Goal: Book appointment/travel/reservation

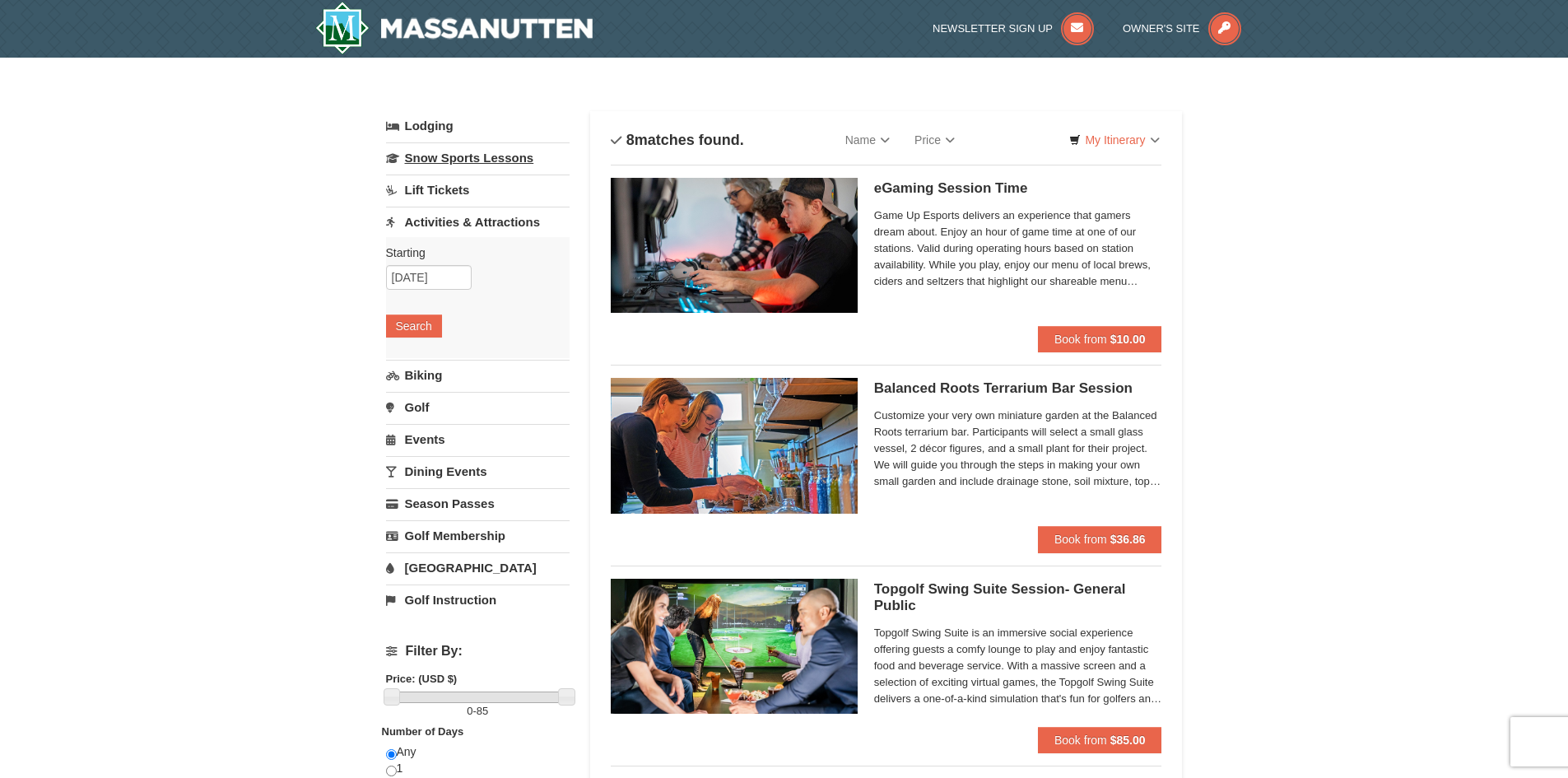
click at [449, 155] on link "Snow Sports Lessons" at bounding box center [477, 158] width 183 height 31
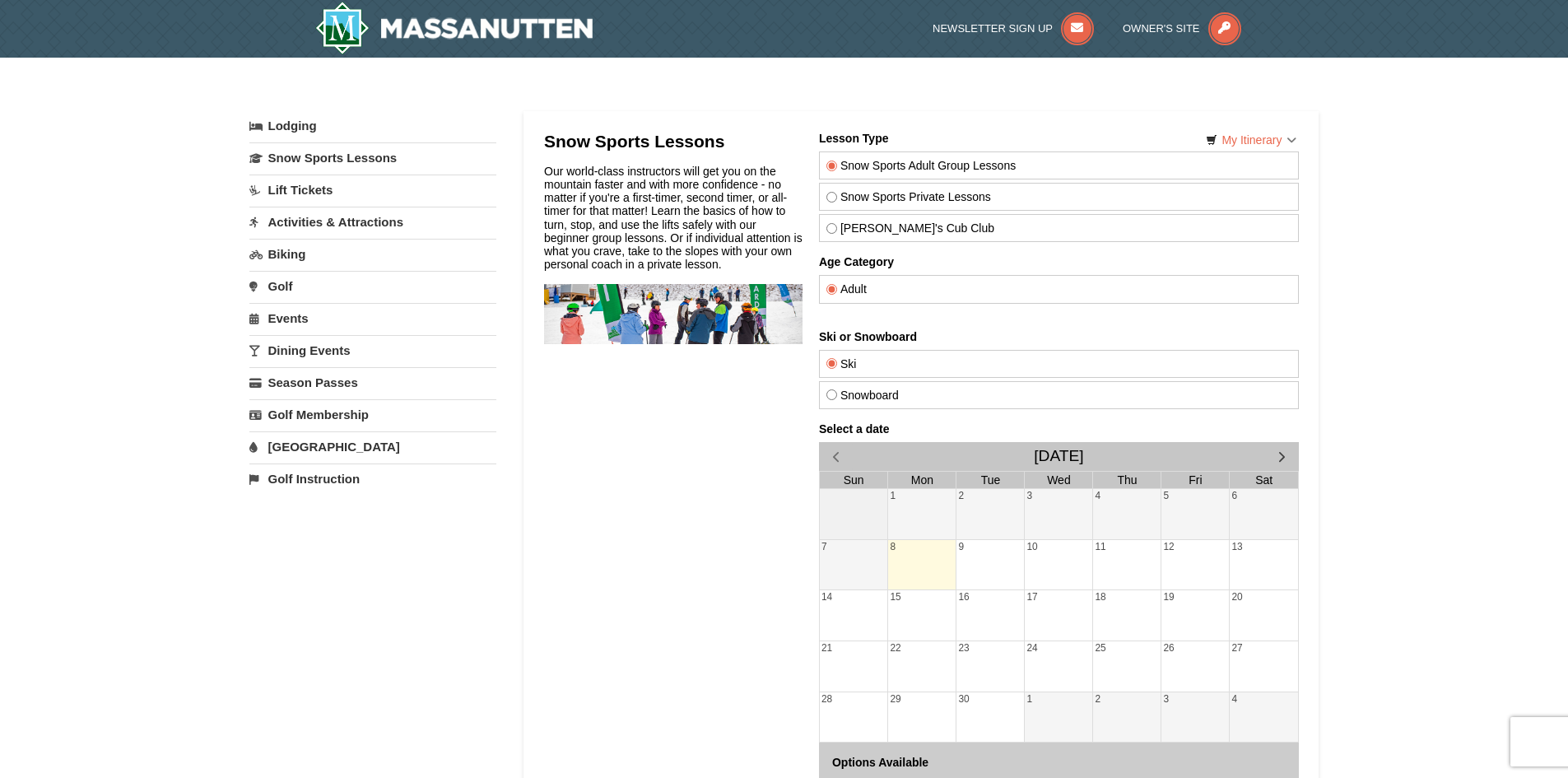
click at [305, 188] on link "Lift Tickets" at bounding box center [373, 190] width 247 height 31
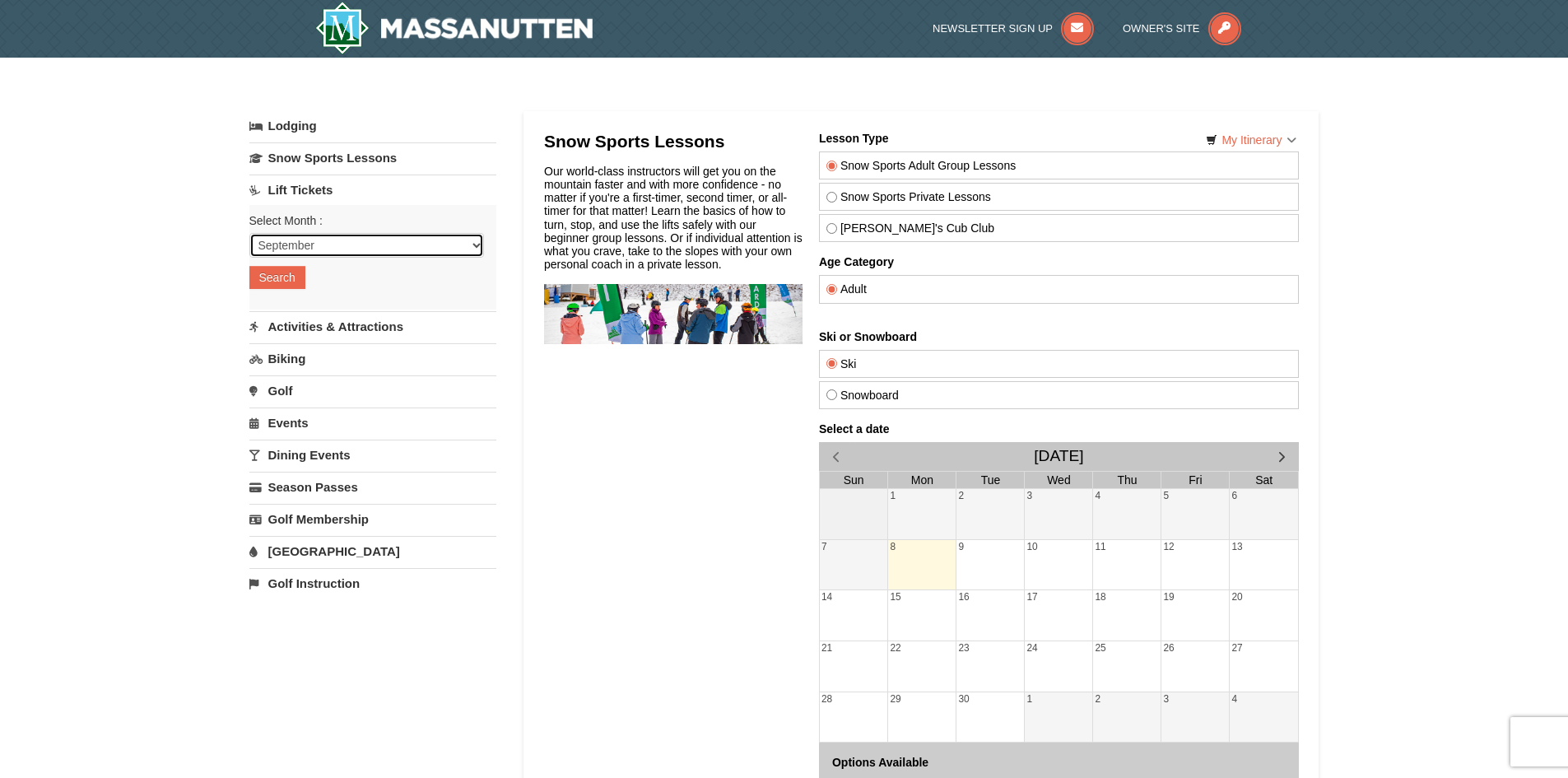
click at [461, 245] on select "September October November December January February March April May June July …" at bounding box center [366, 245] width 234 height 25
select select "12"
click at [250, 233] on select "September October November December January February March April May June July …" at bounding box center [366, 245] width 234 height 25
click at [278, 282] on button "Search" at bounding box center [278, 277] width 56 height 23
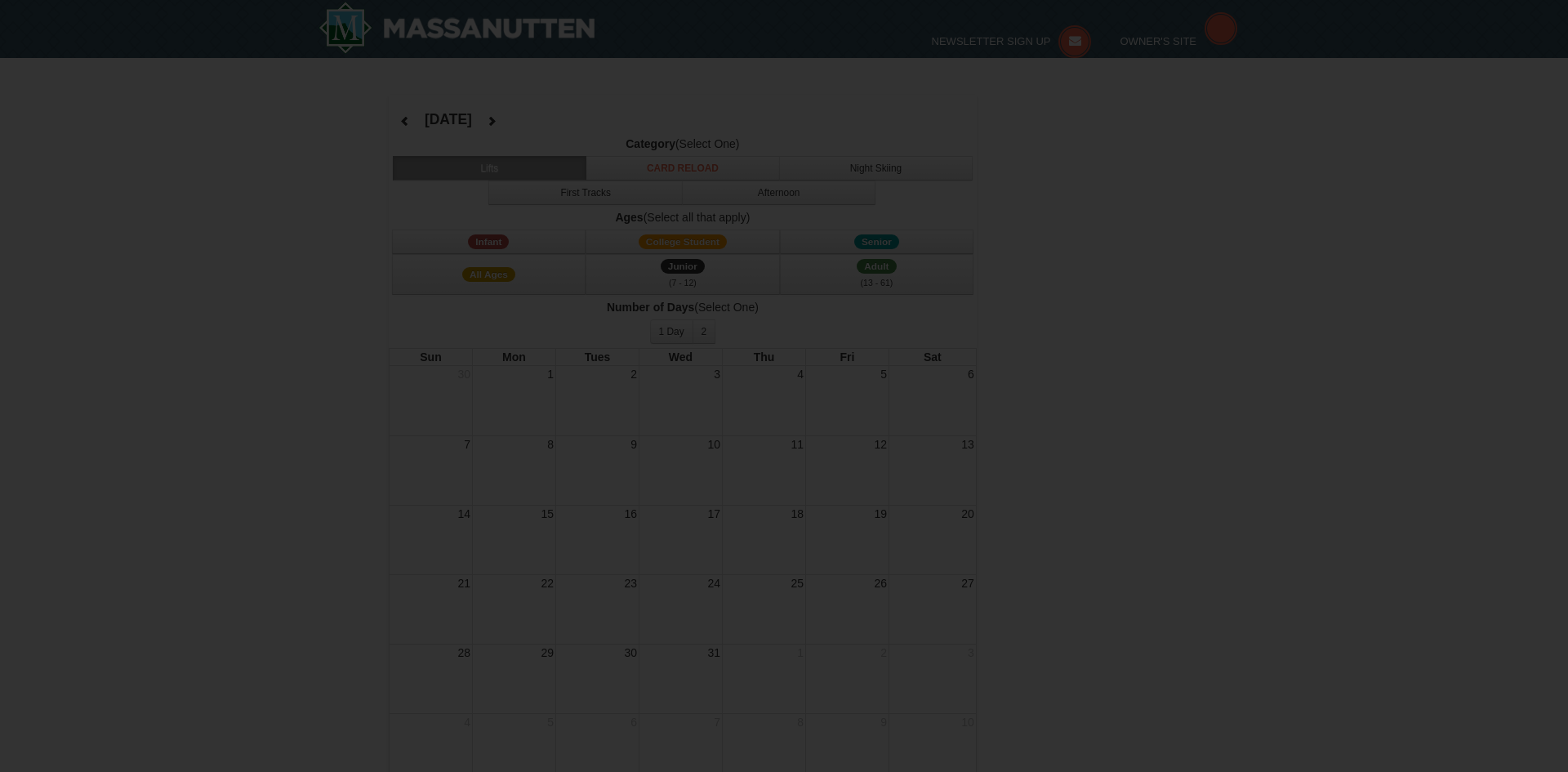
select select "12"
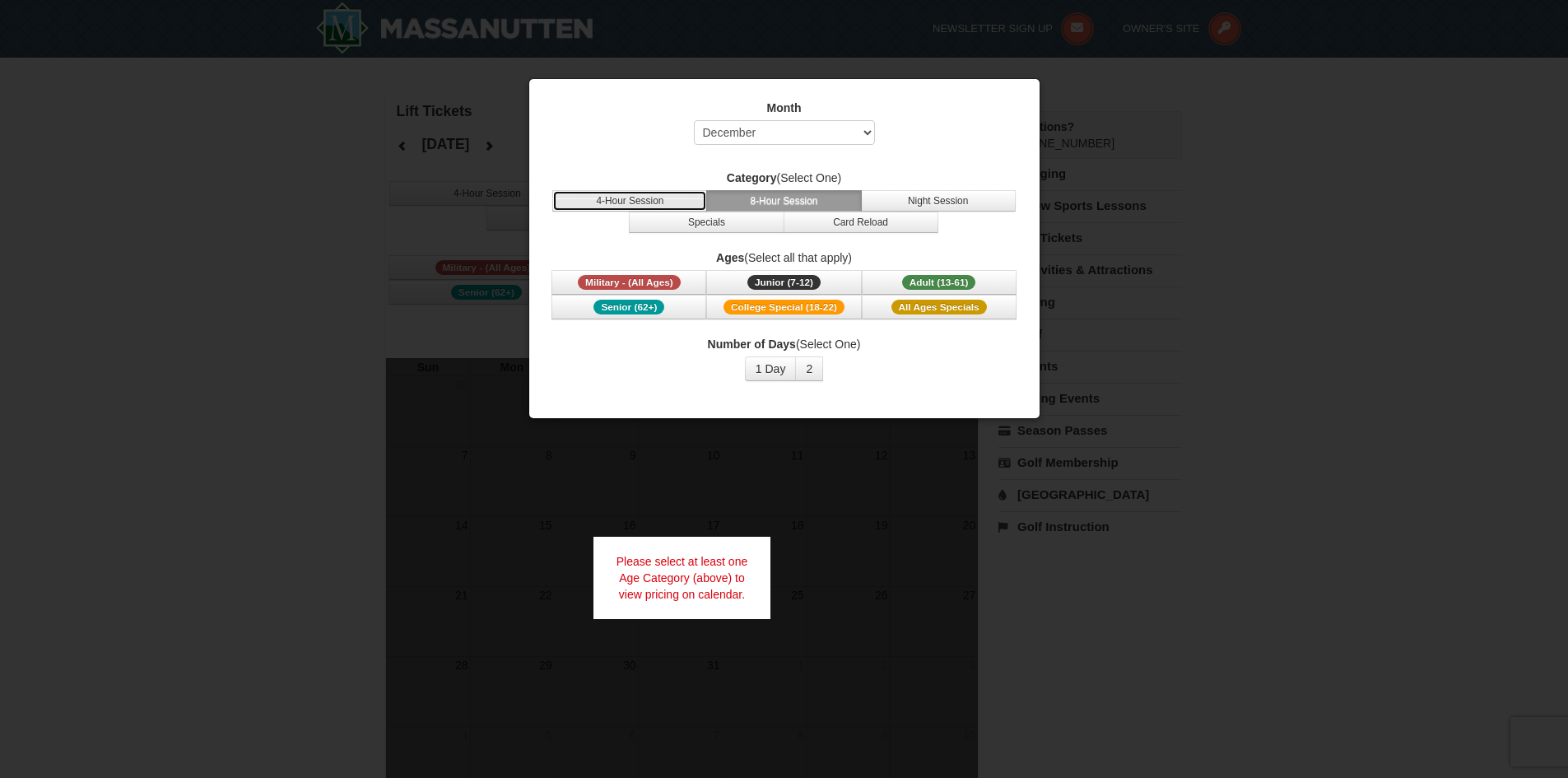
click at [646, 200] on button "4-Hour Session" at bounding box center [630, 200] width 155 height 21
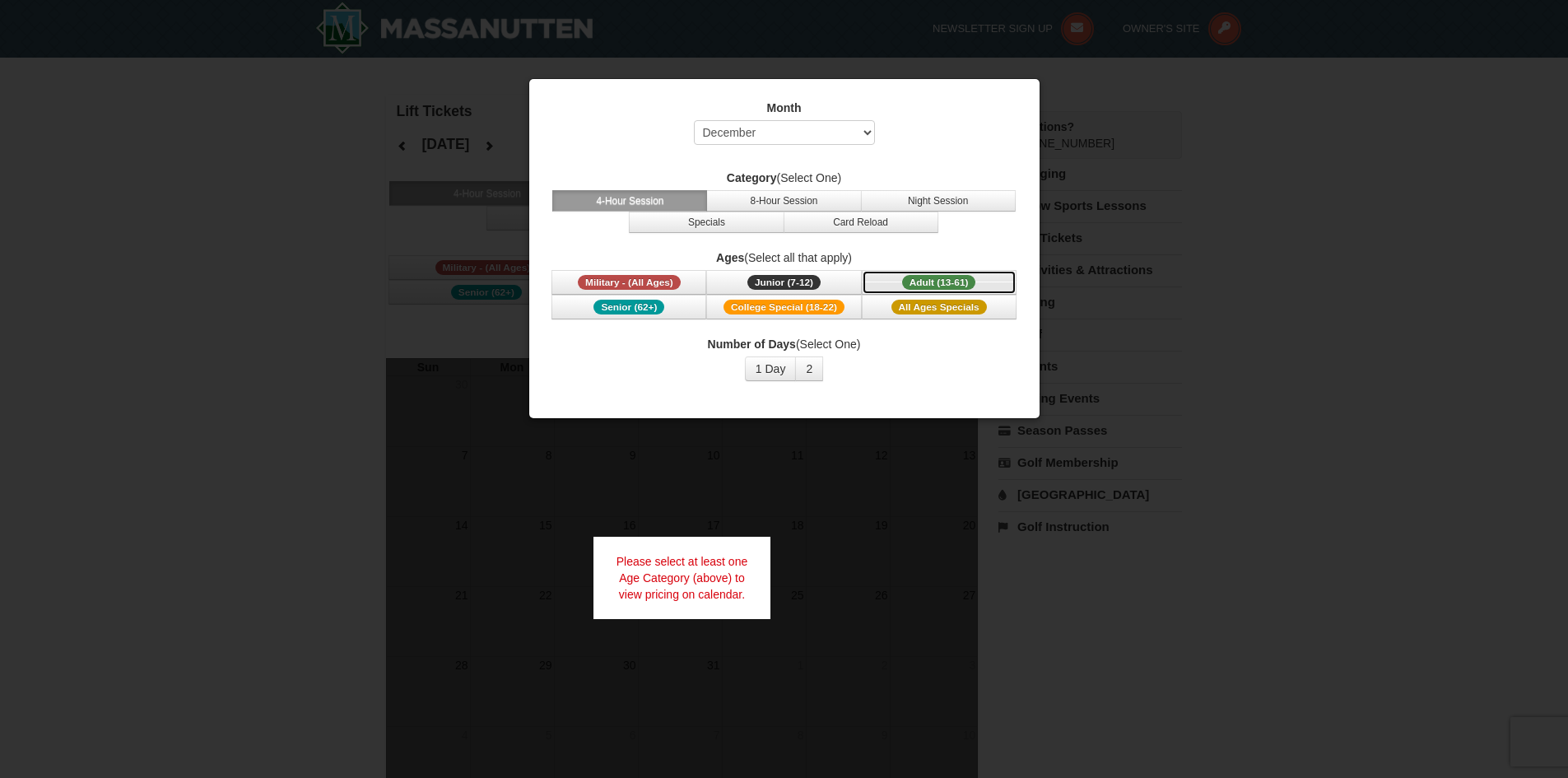
click at [957, 285] on span "Adult (13-61)" at bounding box center [939, 282] width 74 height 14
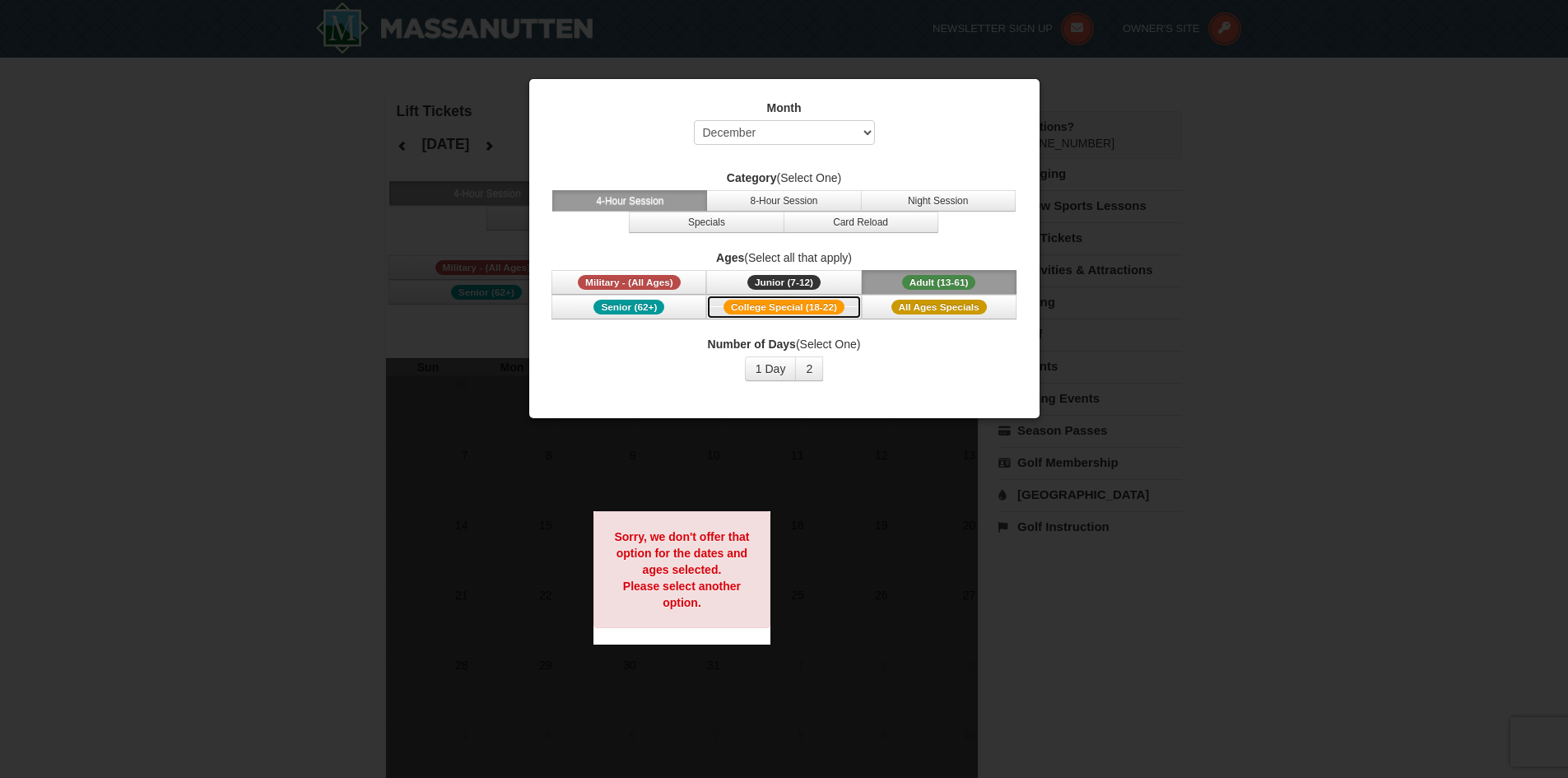
click at [785, 305] on span "College Special (18-22)" at bounding box center [784, 307] width 121 height 14
click at [1358, 285] on div at bounding box center [784, 389] width 1568 height 778
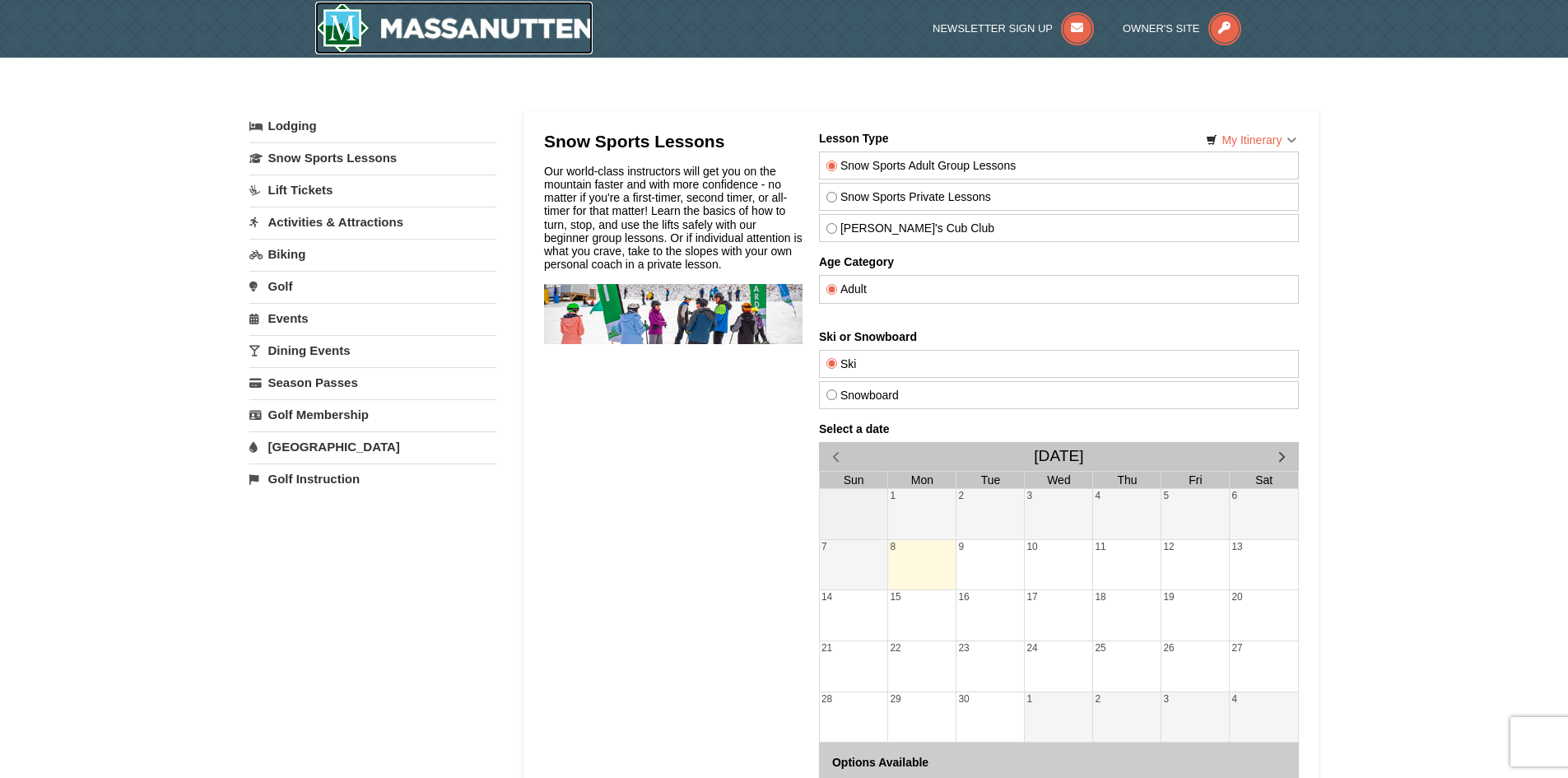
click at [469, 28] on img at bounding box center [454, 28] width 279 height 53
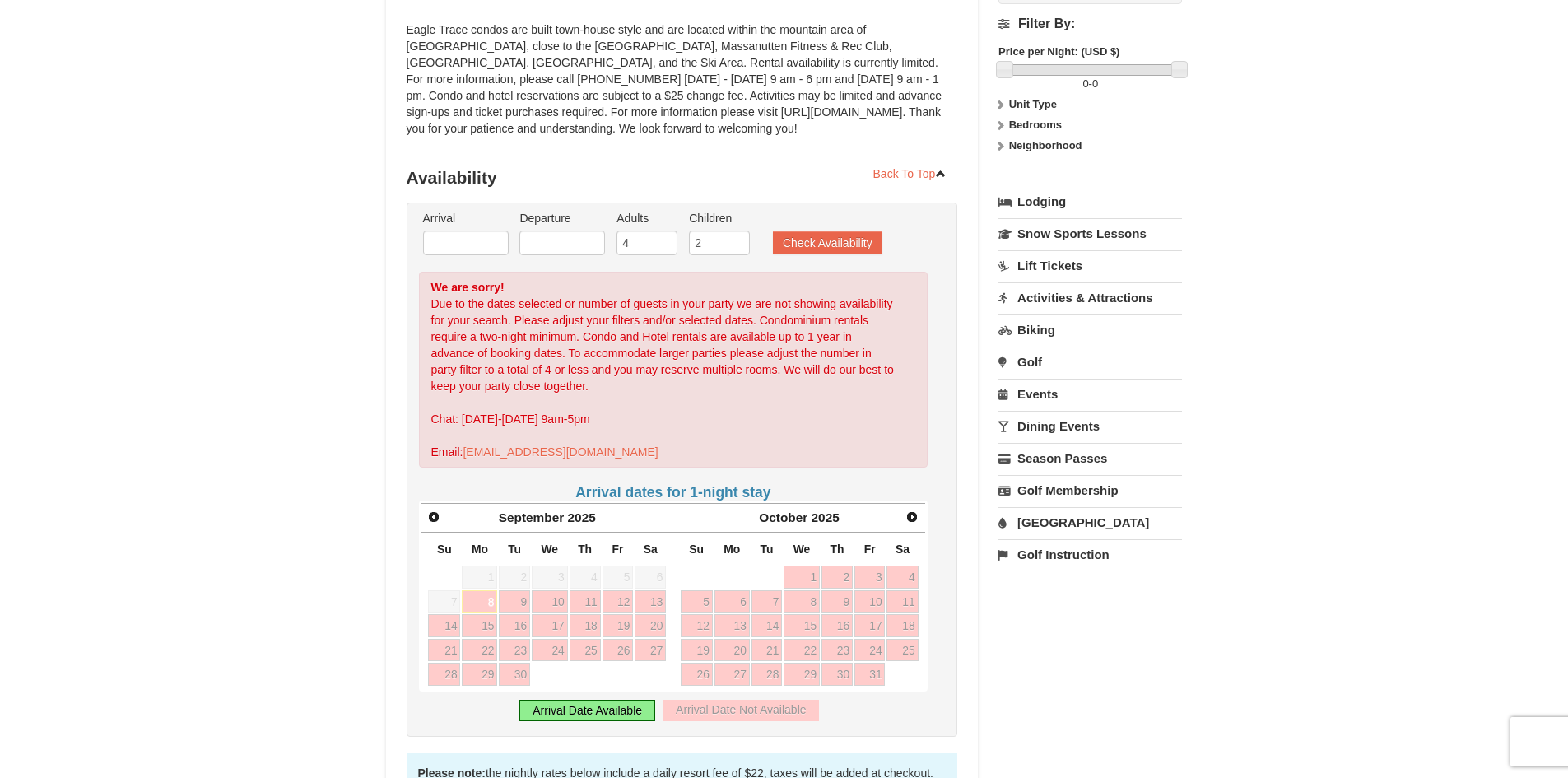
scroll to position [247, 0]
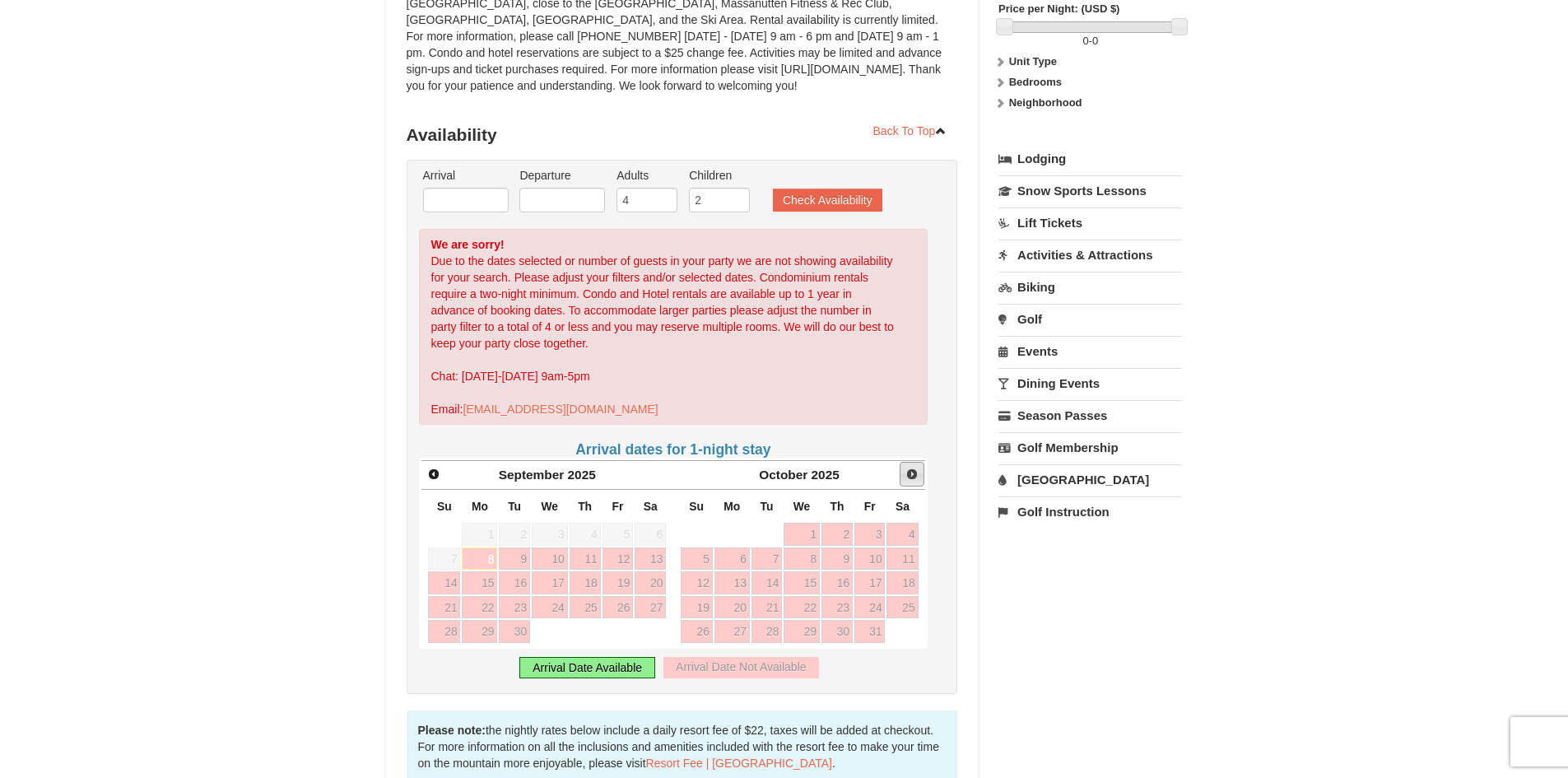
click at [908, 480] on span "Next" at bounding box center [912, 474] width 13 height 13
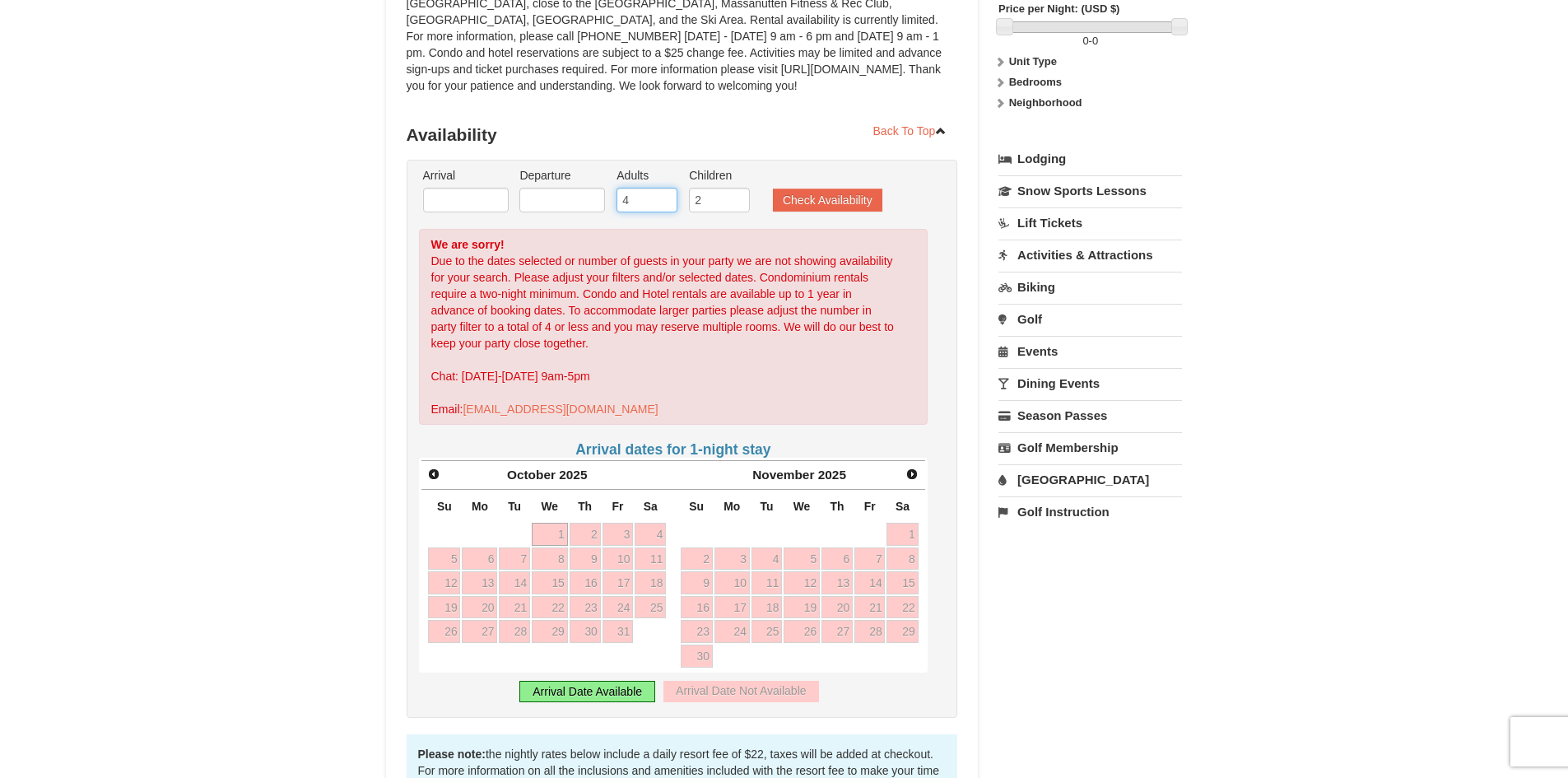
click at [652, 205] on input "4" at bounding box center [647, 199] width 61 height 25
click at [662, 205] on input "3" at bounding box center [647, 199] width 61 height 25
type input "2"
click at [662, 205] on input "2" at bounding box center [647, 199] width 61 height 25
click at [829, 204] on button "Check Availability" at bounding box center [827, 199] width 109 height 23
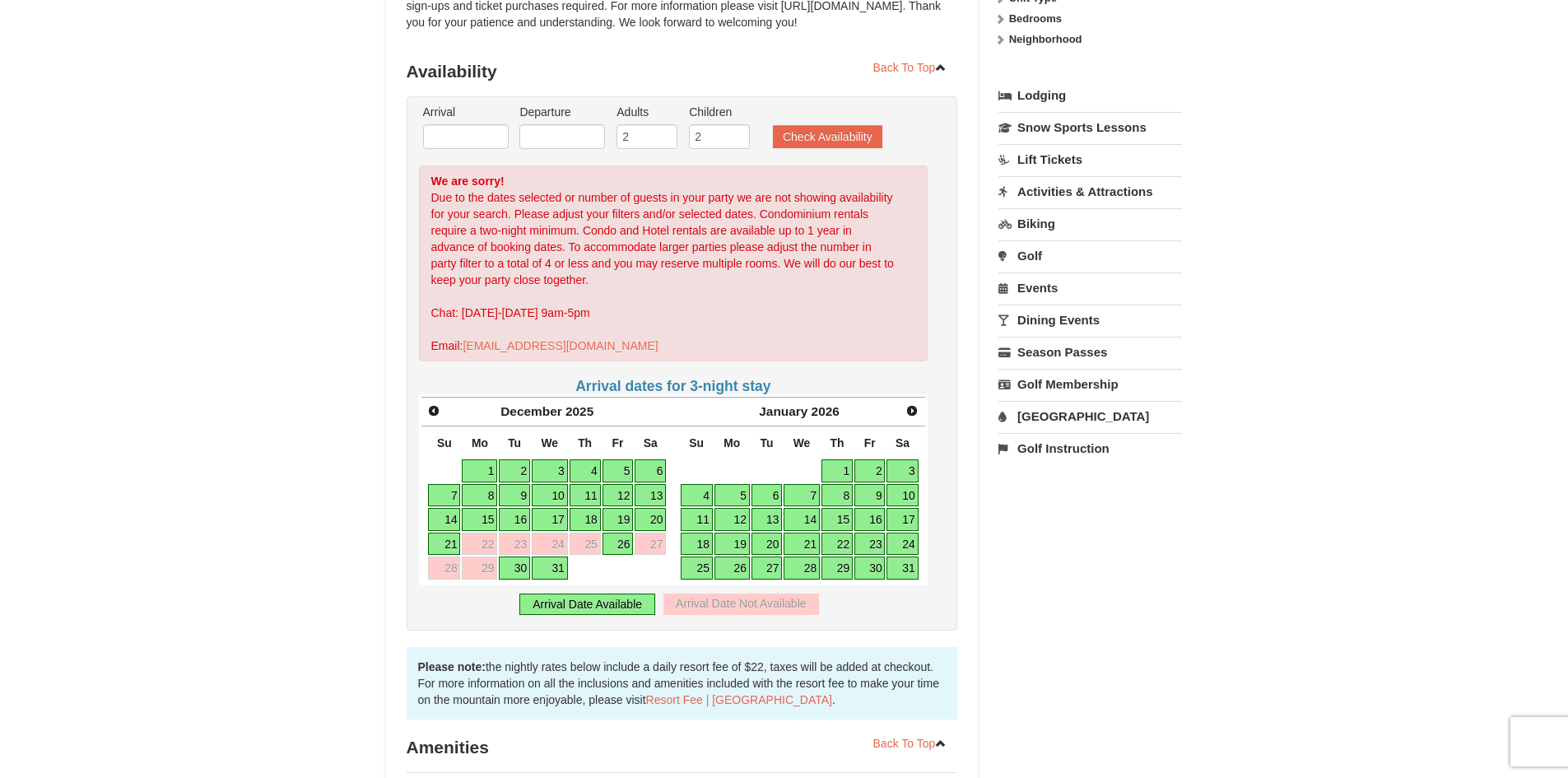
scroll to position [329, 0]
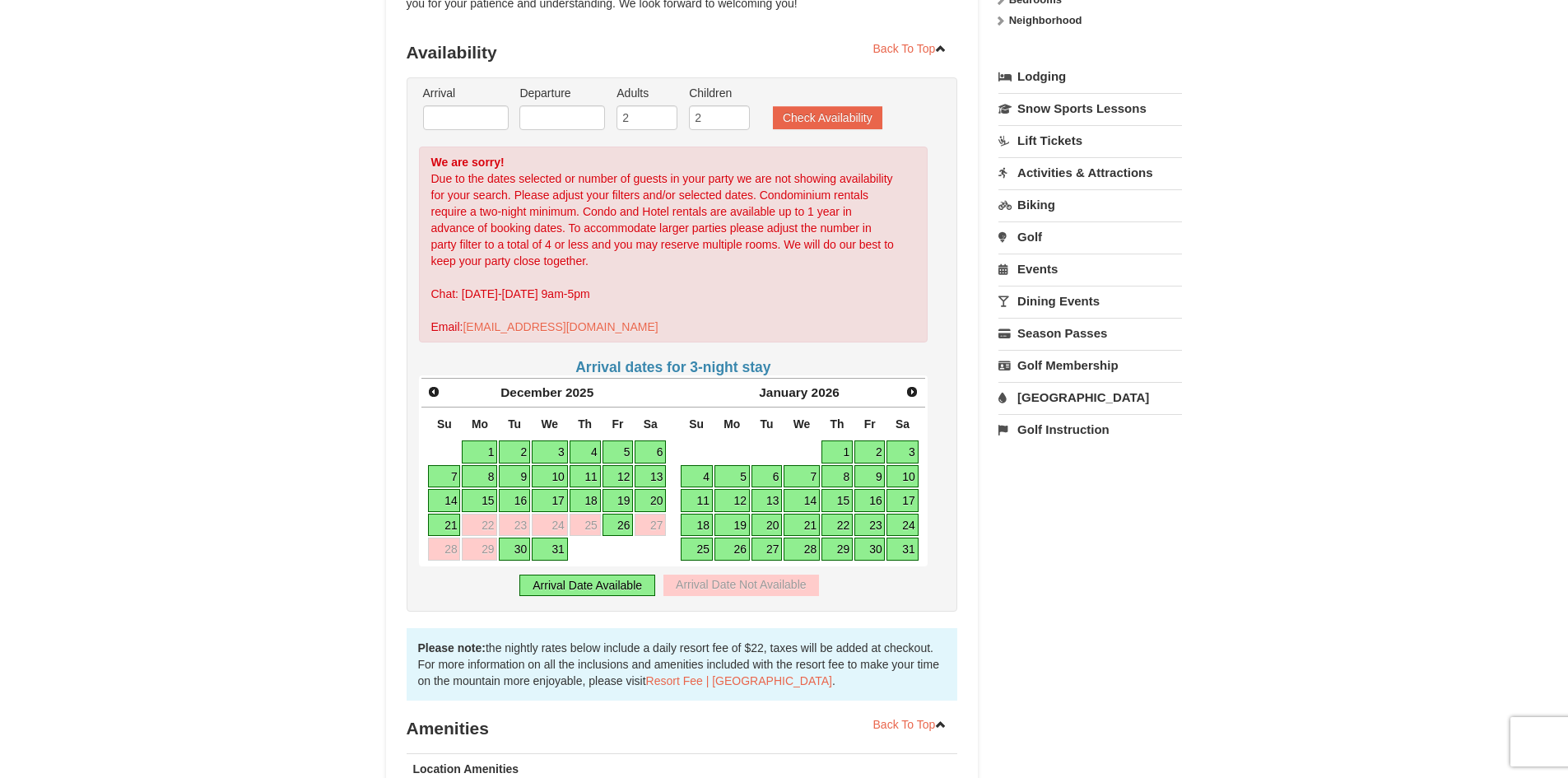
click at [621, 524] on link "26" at bounding box center [618, 525] width 32 height 23
type input "[DATE]"
click at [550, 120] on input "text" at bounding box center [562, 118] width 85 height 25
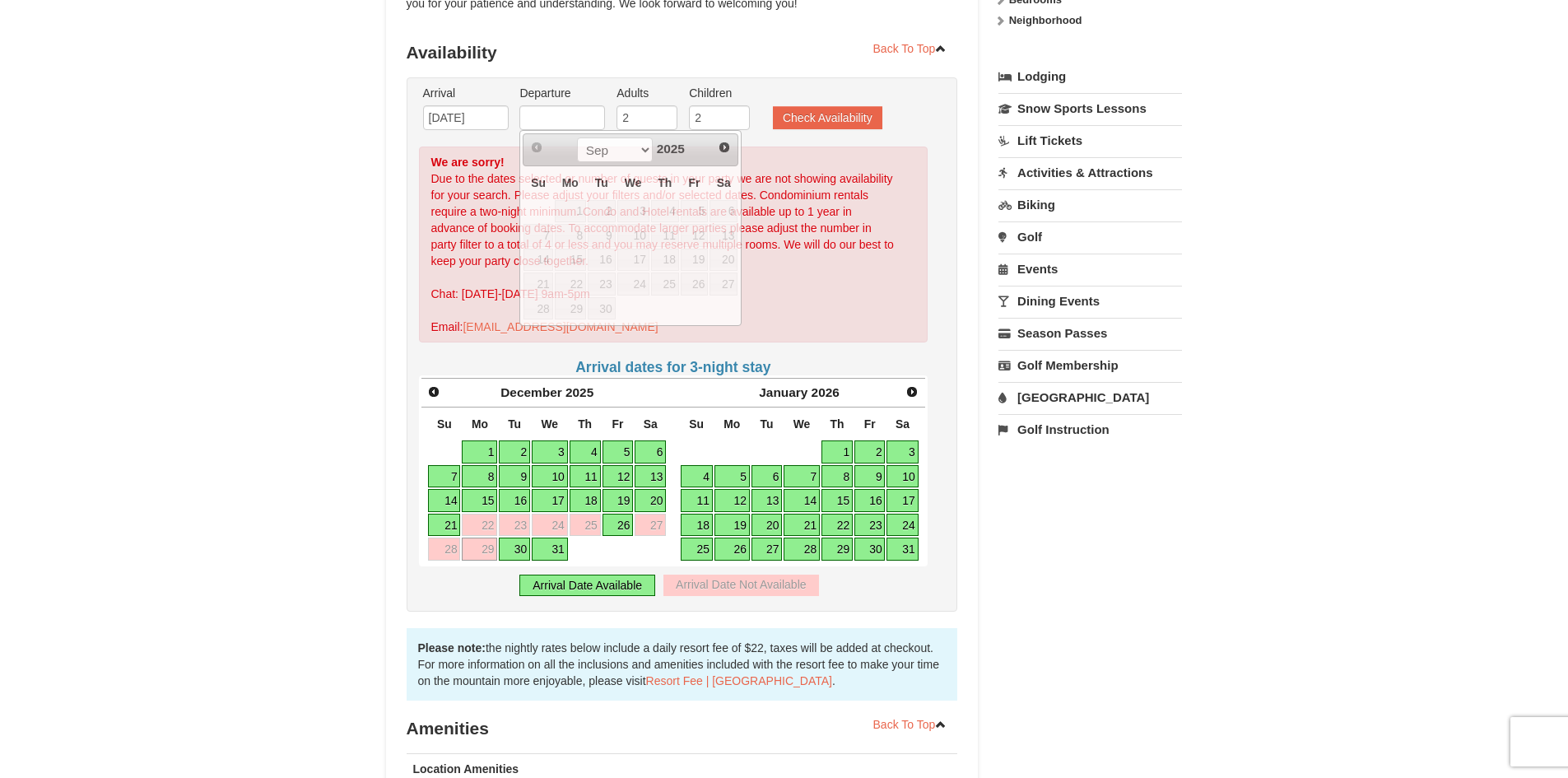
click at [493, 548] on link "29" at bounding box center [480, 549] width 36 height 23
type input "[DATE]"
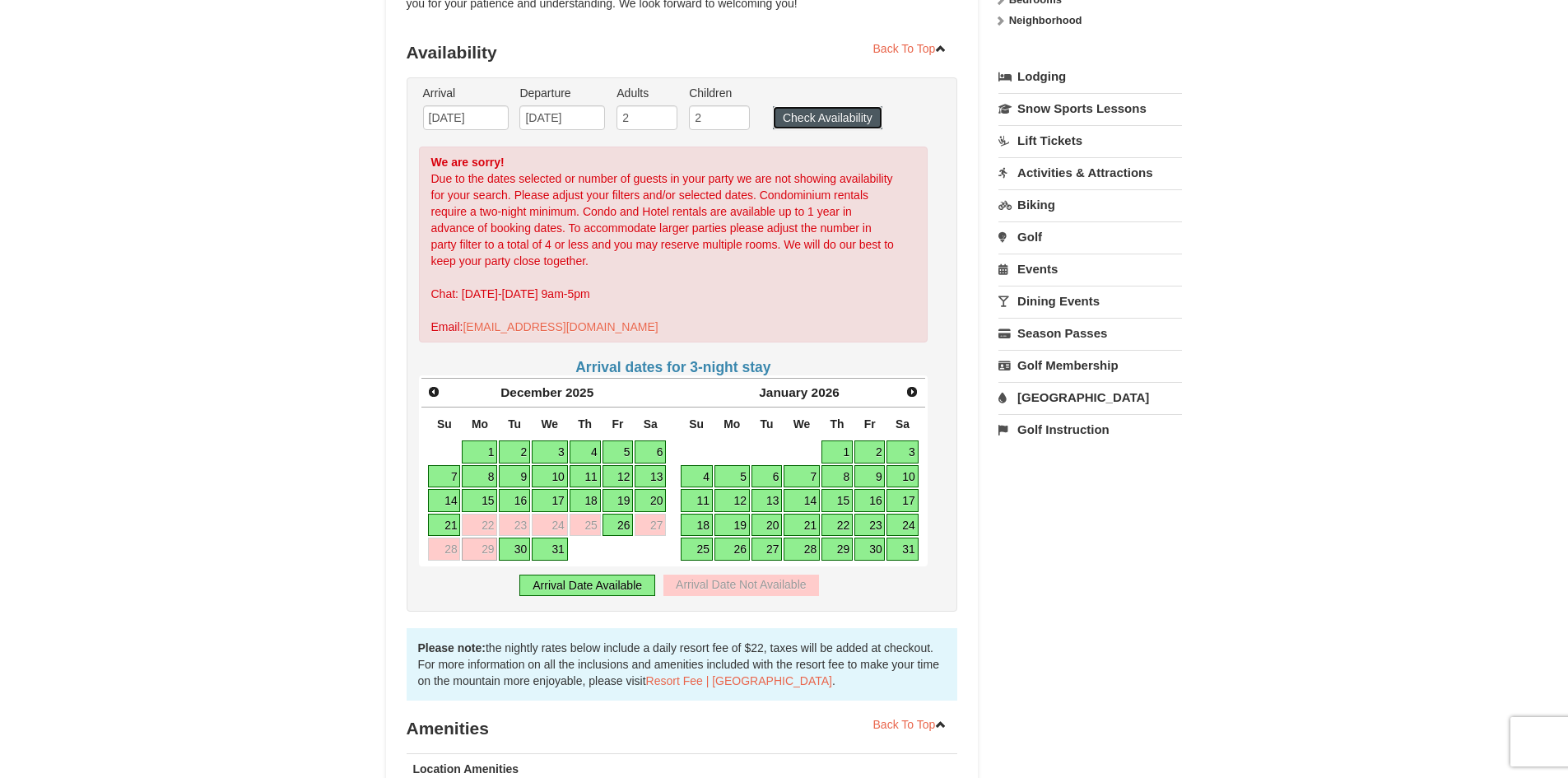
click at [810, 116] on button "Check Availability" at bounding box center [827, 118] width 109 height 23
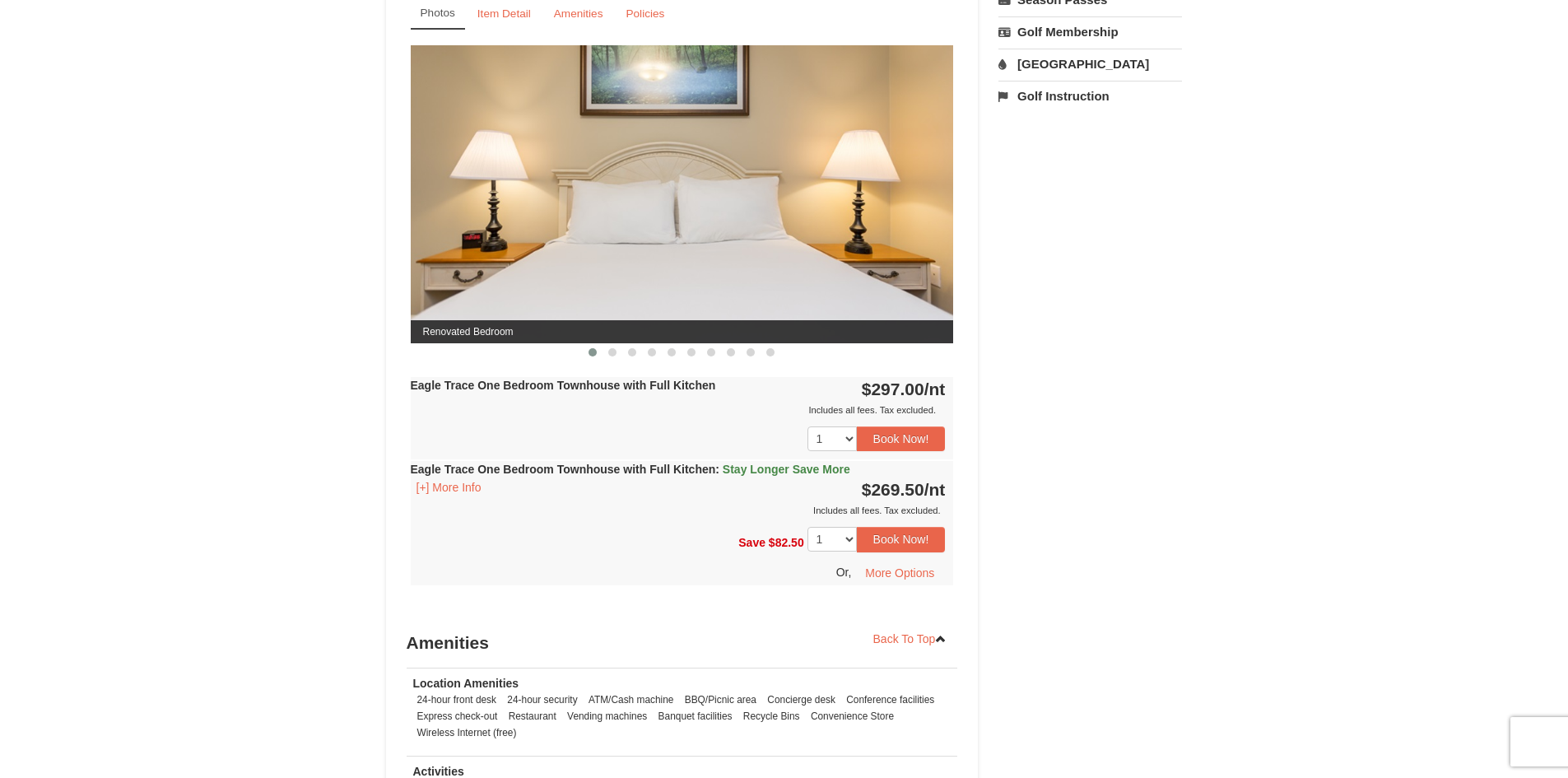
scroll to position [448, 0]
